Goal: Navigation & Orientation: Go to known website

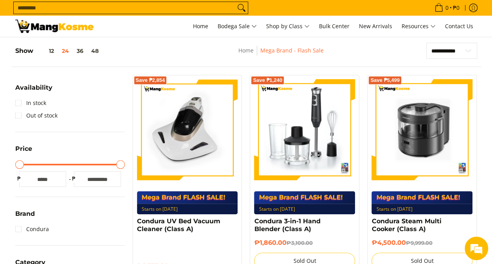
scroll to position [117, 0]
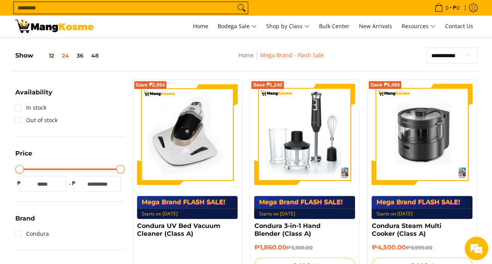
click at [464, 54] on select "**********" at bounding box center [451, 55] width 51 height 16
click at [96, 56] on button "48" at bounding box center [94, 55] width 15 height 6
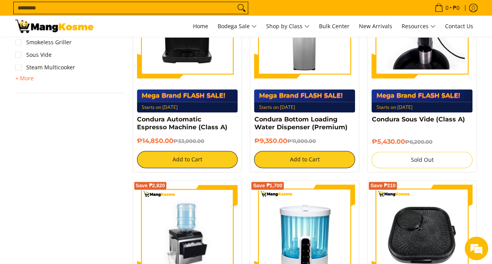
scroll to position [362, 0]
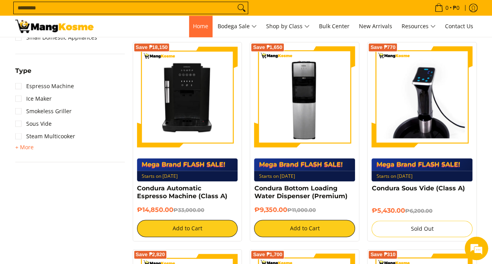
click at [199, 27] on span "Home" at bounding box center [200, 25] width 15 height 7
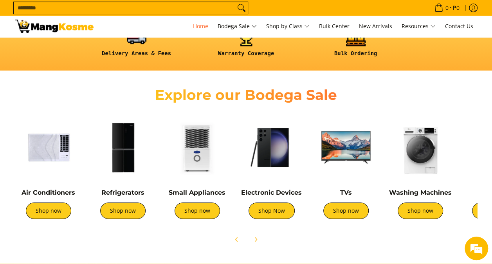
scroll to position [235, 0]
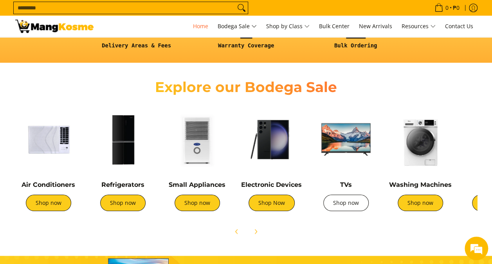
click at [344, 205] on link "Shop now" at bounding box center [345, 202] width 45 height 16
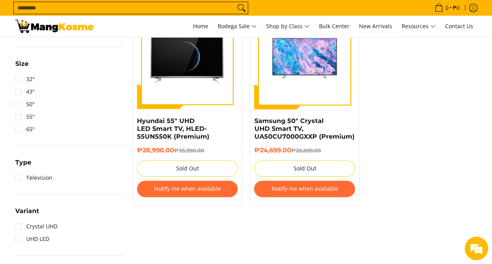
scroll to position [391, 0]
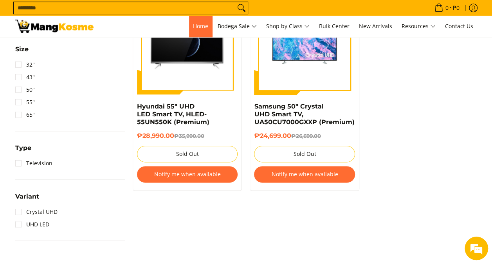
click at [196, 22] on span "Home" at bounding box center [200, 25] width 15 height 7
